Goal: Find specific page/section: Find specific page/section

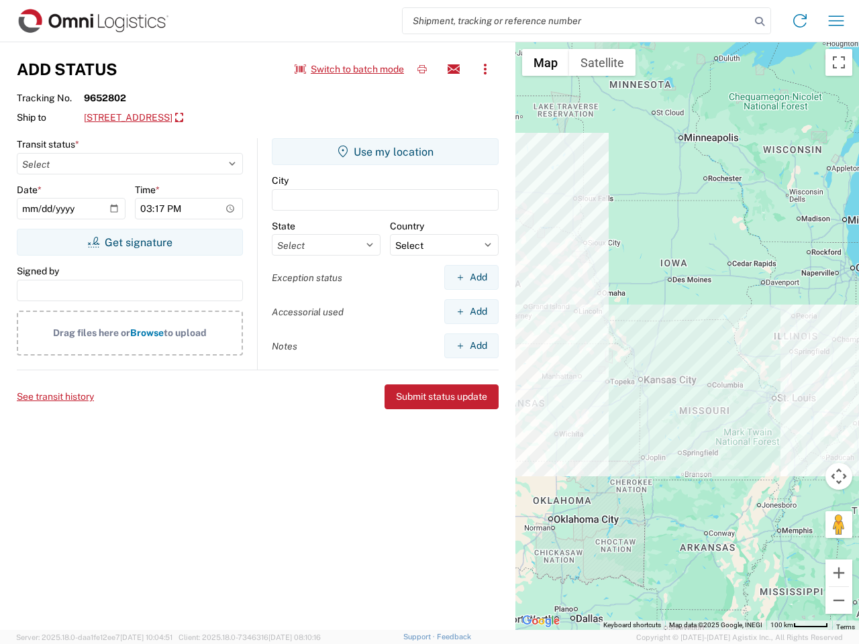
click at [576, 21] on input "search" at bounding box center [577, 20] width 348 height 25
click at [759, 21] on icon at bounding box center [759, 21] width 19 height 19
click at [800, 21] on icon at bounding box center [799, 20] width 21 height 21
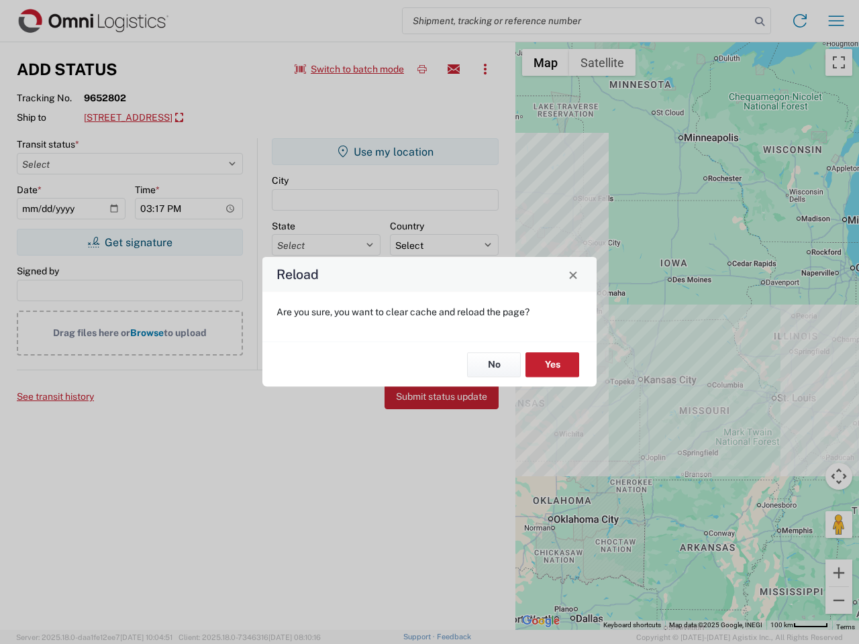
click at [836, 21] on div "Reload Are you sure, you want to clear cache and reload the page? No Yes" at bounding box center [429, 322] width 859 height 644
click at [350, 69] on div "Reload Are you sure, you want to clear cache and reload the page? No Yes" at bounding box center [429, 322] width 859 height 644
click at [422, 69] on div "Reload Are you sure, you want to clear cache and reload the page? No Yes" at bounding box center [429, 322] width 859 height 644
click at [454, 69] on div "Reload Are you sure, you want to clear cache and reload the page? No Yes" at bounding box center [429, 322] width 859 height 644
click at [485, 69] on div "Reload Are you sure, you want to clear cache and reload the page? No Yes" at bounding box center [429, 322] width 859 height 644
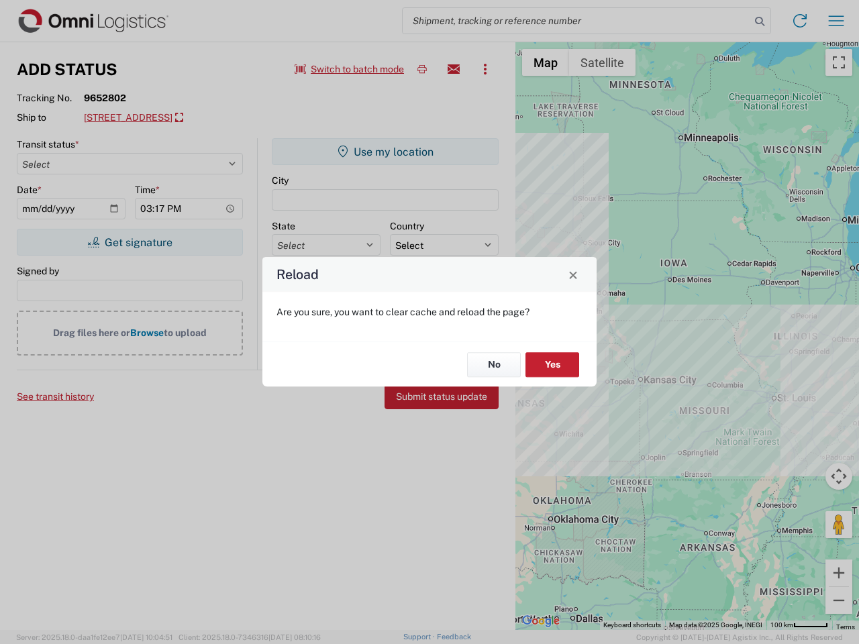
click at [179, 118] on div "Reload Are you sure, you want to clear cache and reload the page? No Yes" at bounding box center [429, 322] width 859 height 644
click at [129, 242] on div "Reload Are you sure, you want to clear cache and reload the page? No Yes" at bounding box center [429, 322] width 859 height 644
